Goal: Task Accomplishment & Management: Use online tool/utility

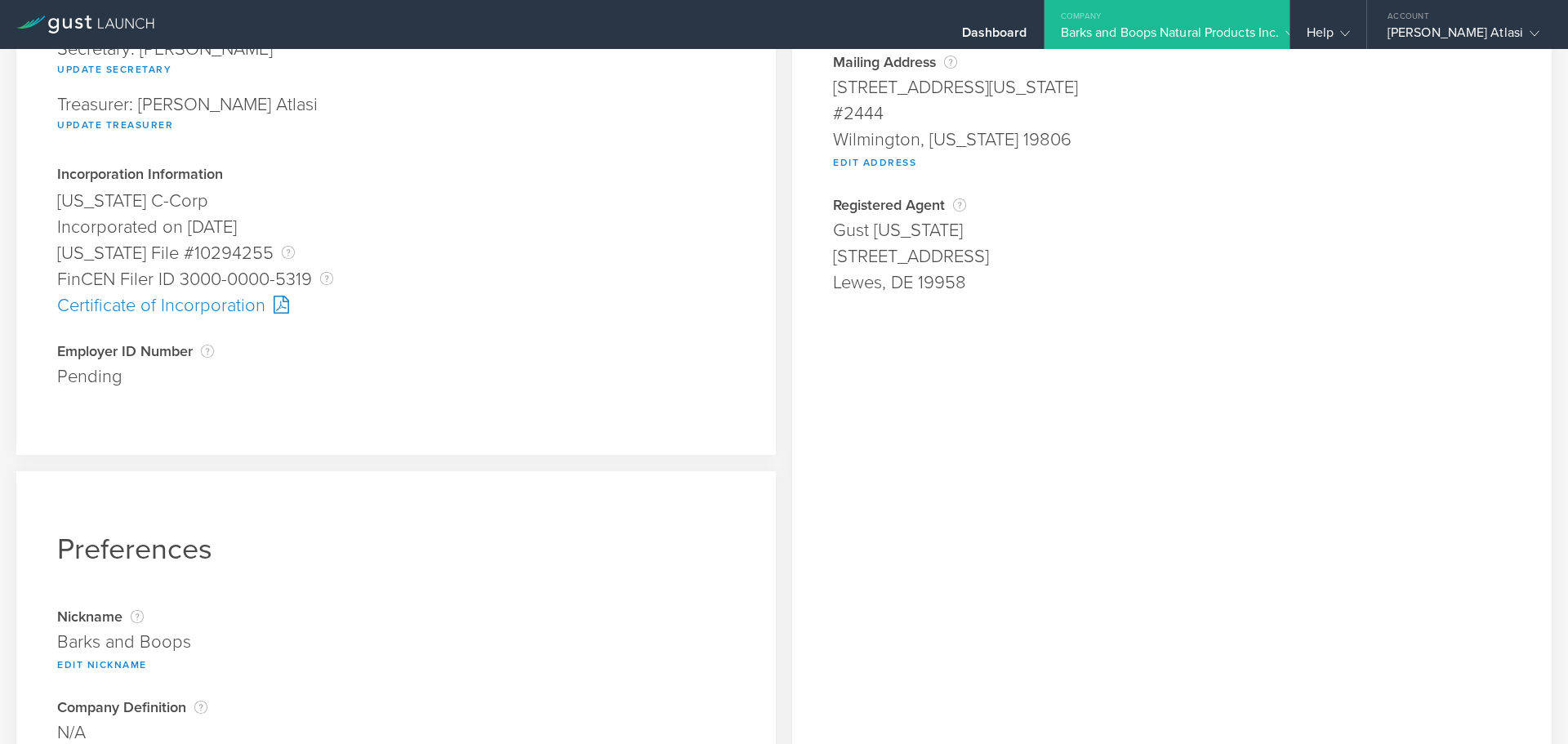
scroll to position [317, 0]
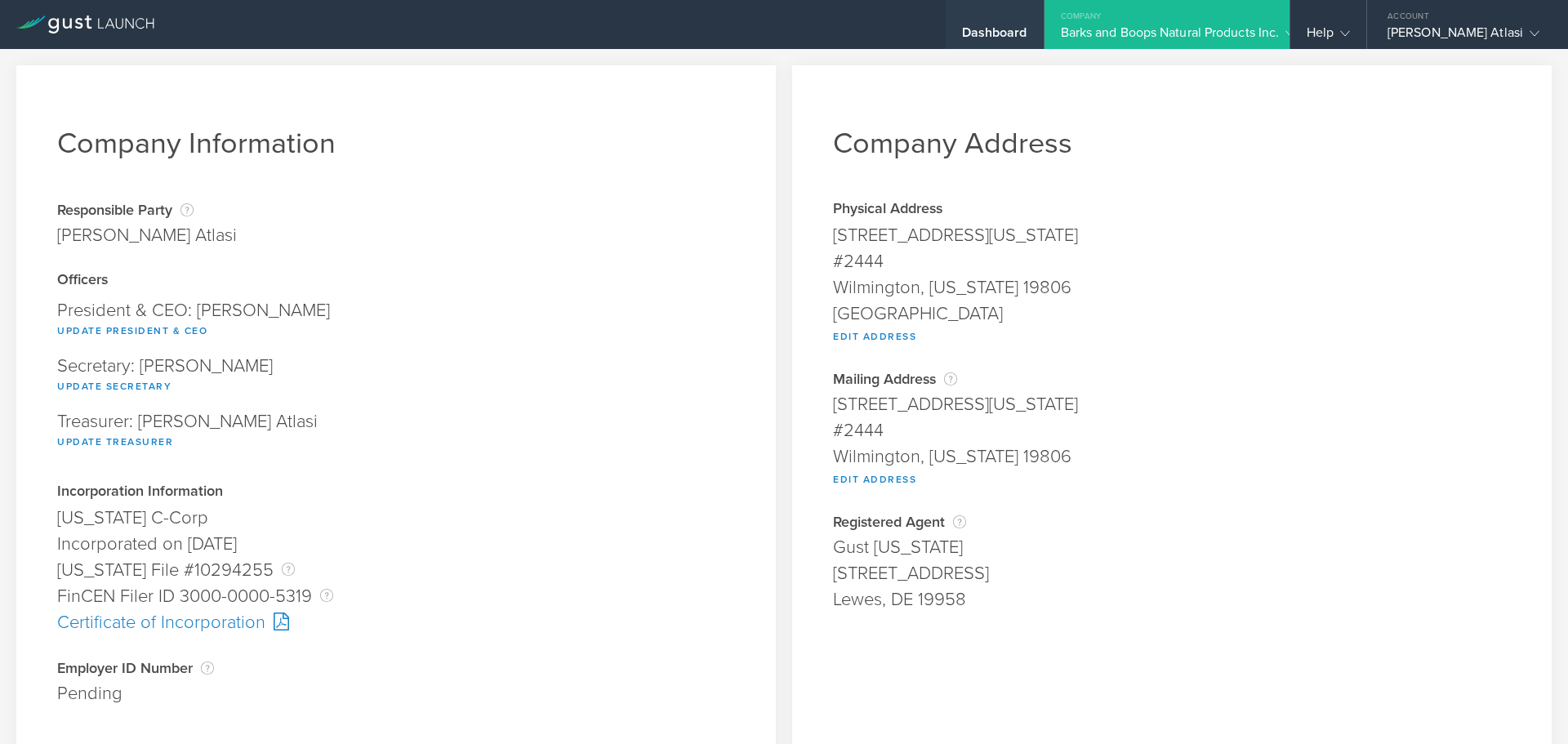
click at [973, 18] on div "Dashboard" at bounding box center [994, 24] width 98 height 49
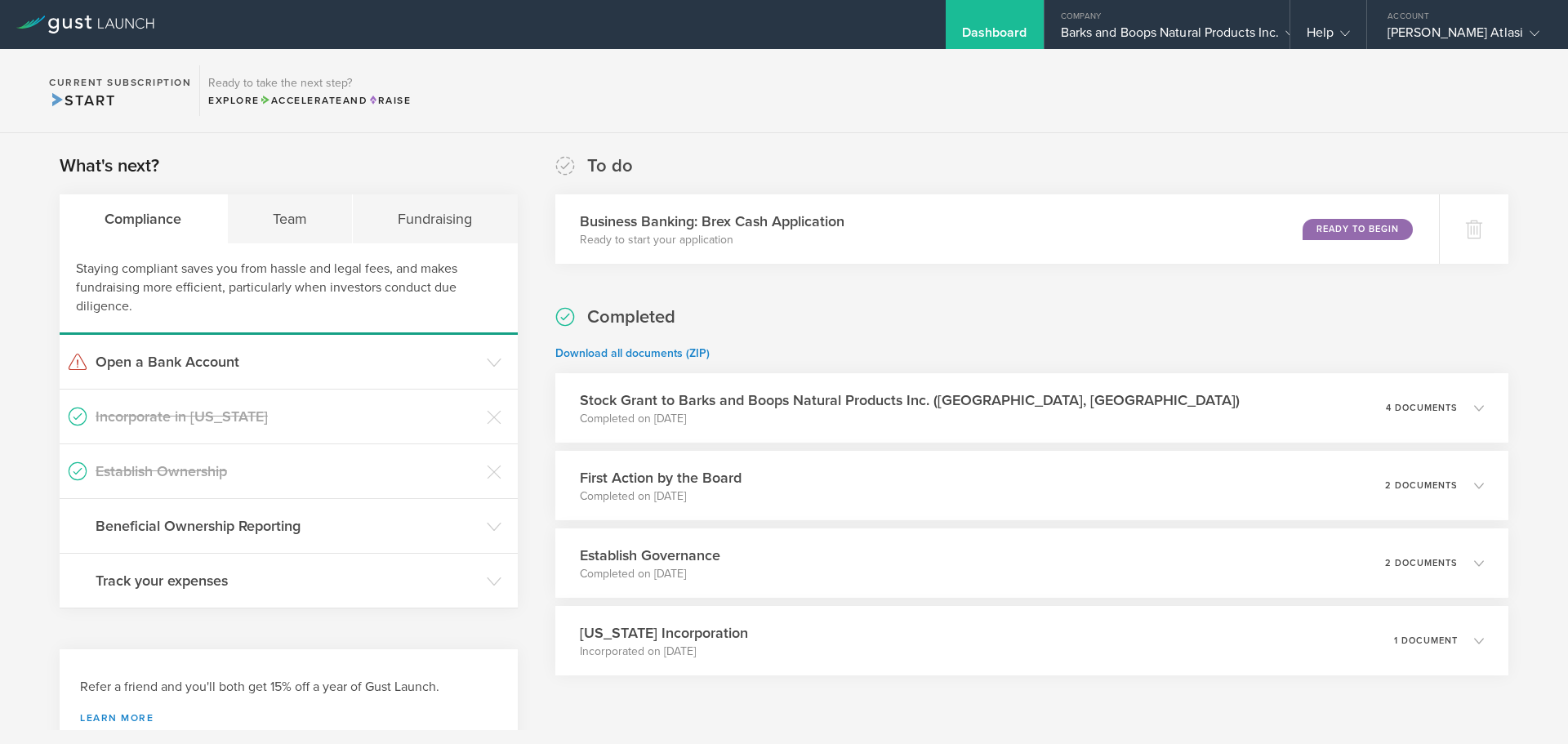
scroll to position [54, 0]
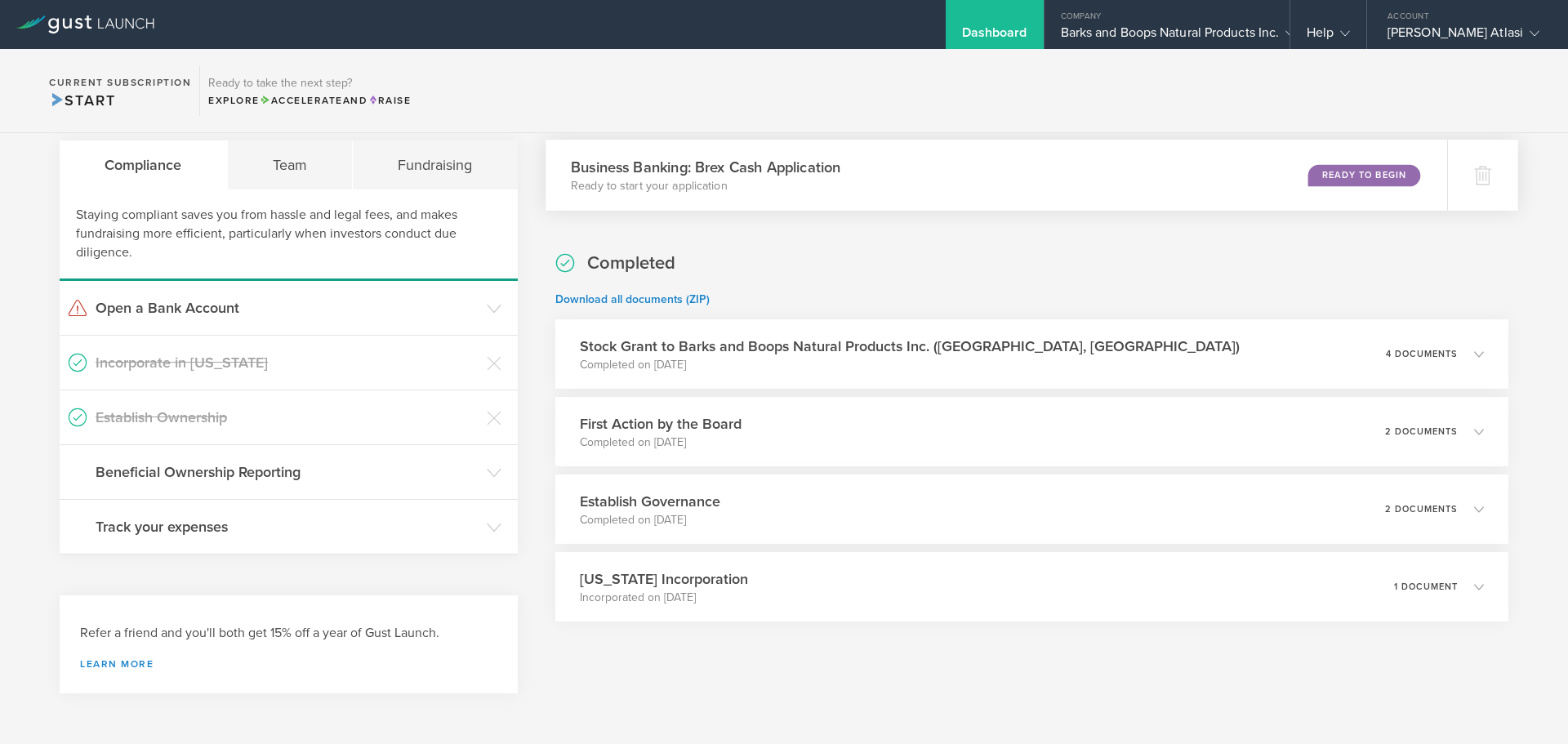
click at [1334, 169] on div "Ready to Begin" at bounding box center [1364, 175] width 112 height 22
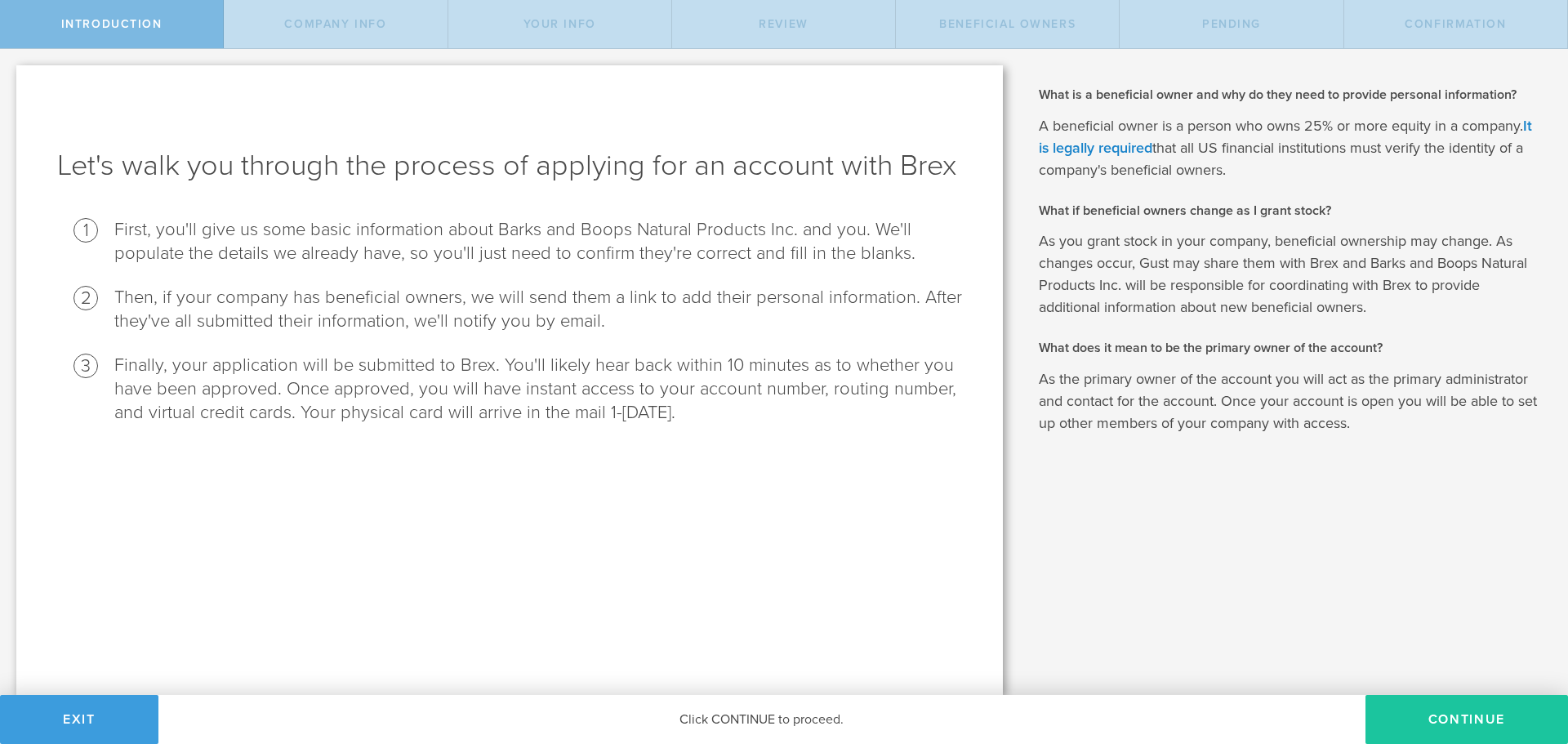
click at [1408, 728] on button "Continue" at bounding box center [1466, 718] width 202 height 49
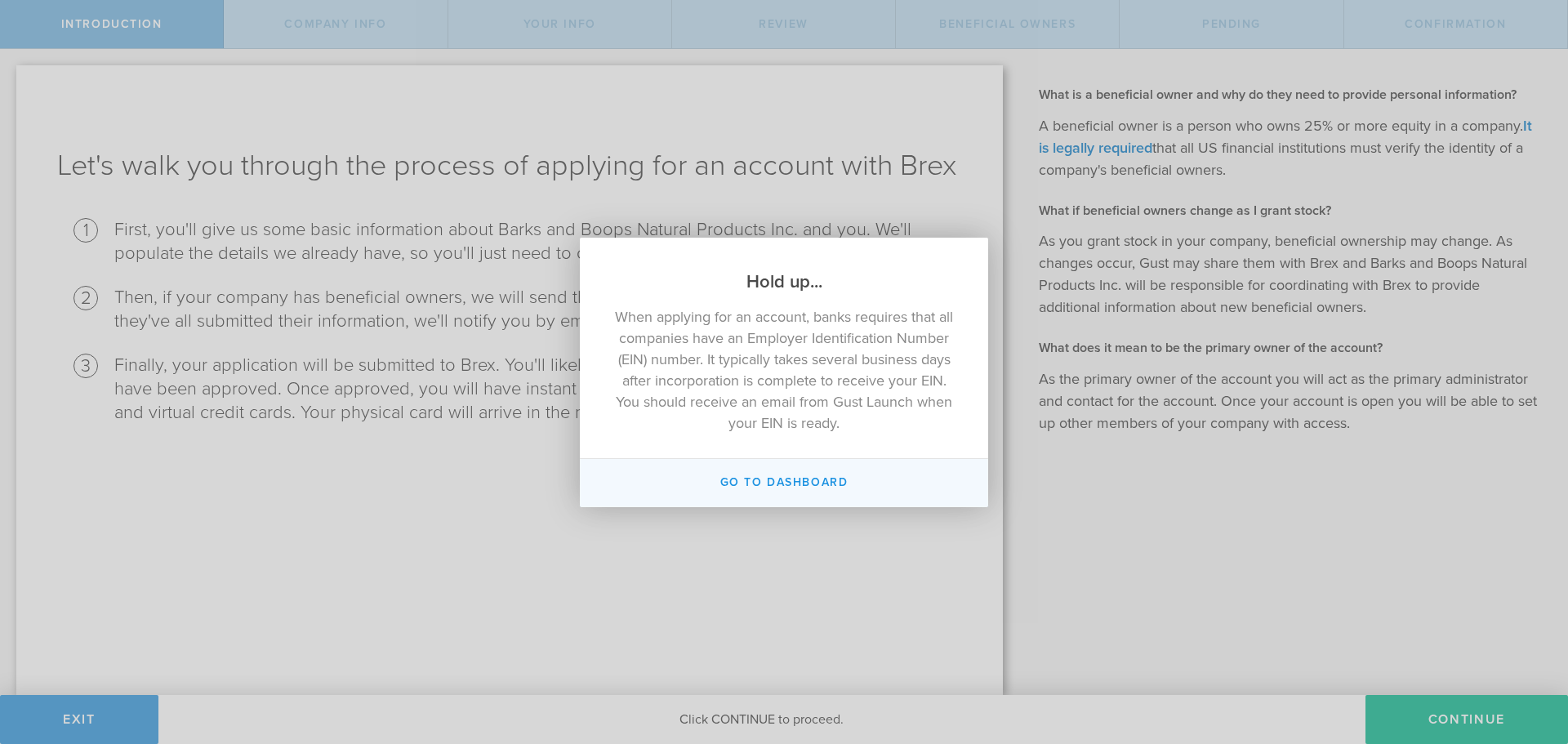
click at [862, 473] on button "Go to Dashboard" at bounding box center [784, 482] width 408 height 49
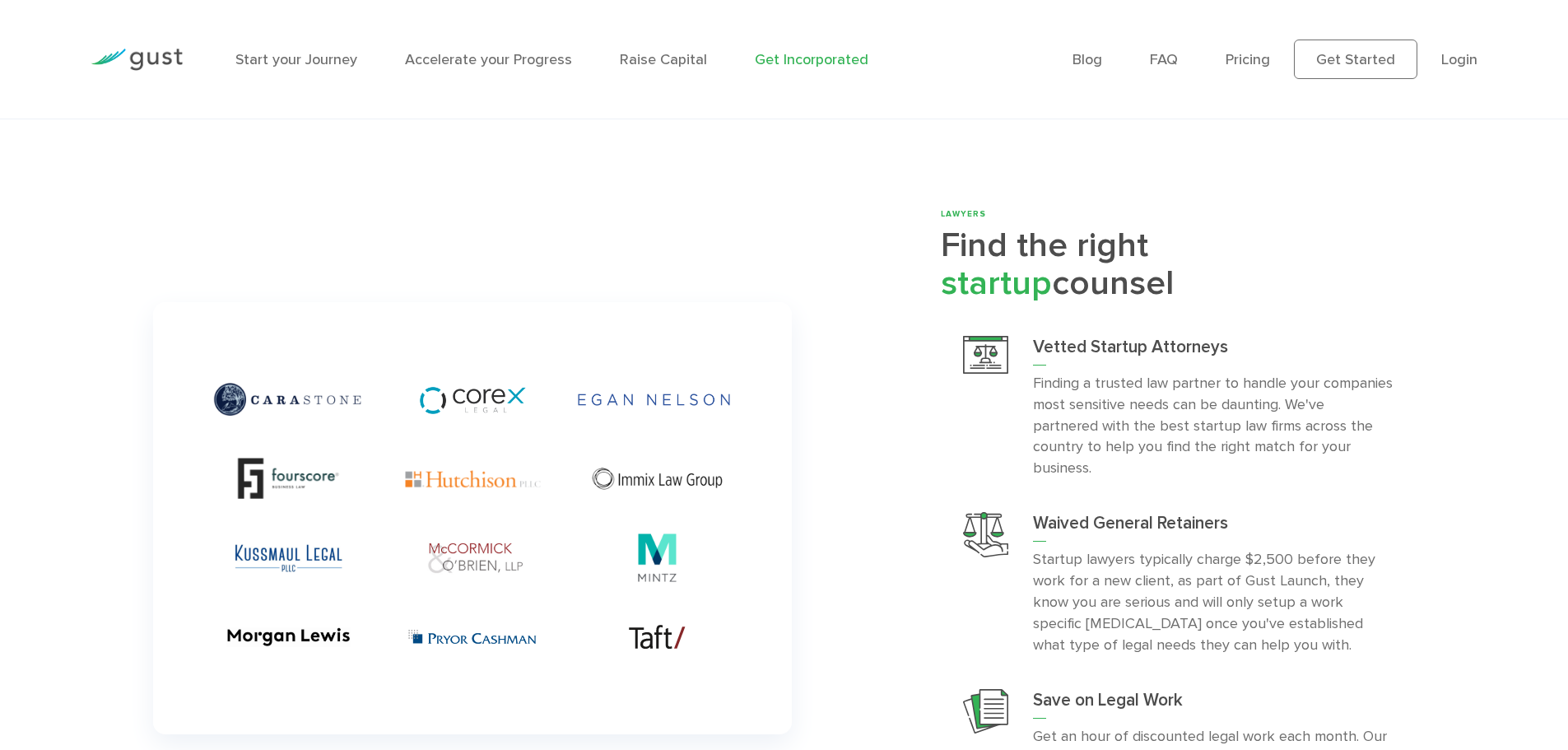
scroll to position [4900, 0]
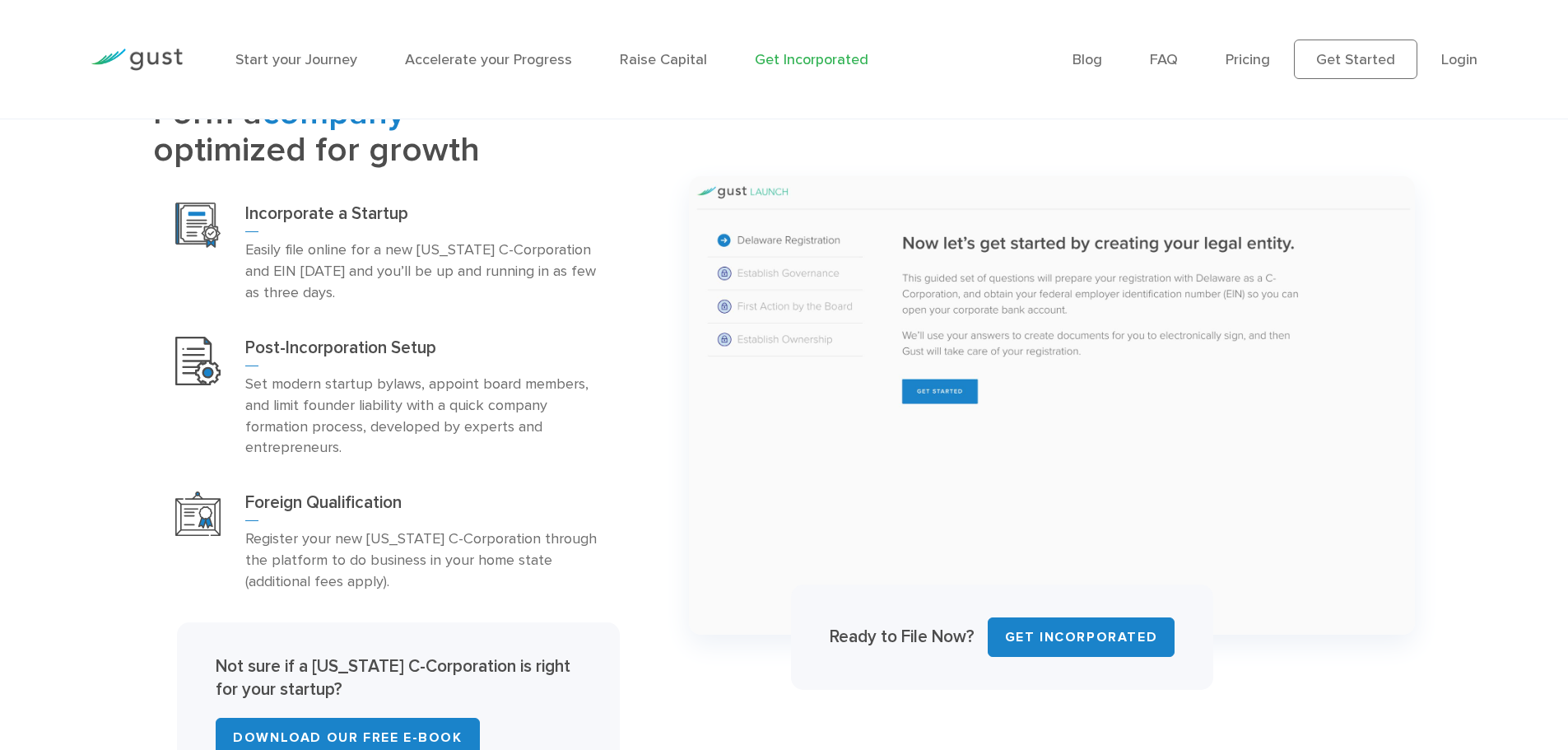
scroll to position [1108, 0]
